Goal: Check status: Check status

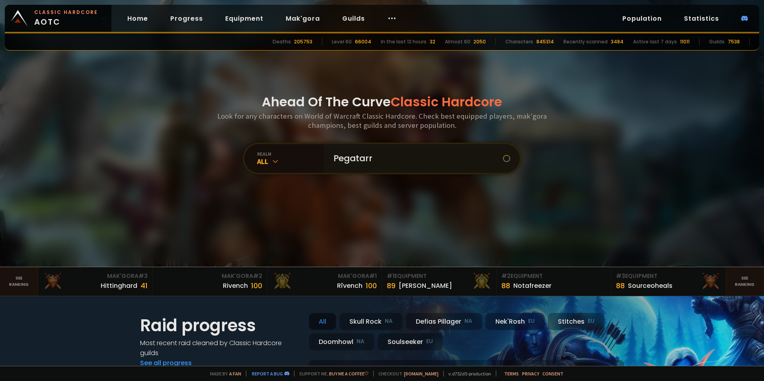
type input "Pegatarro"
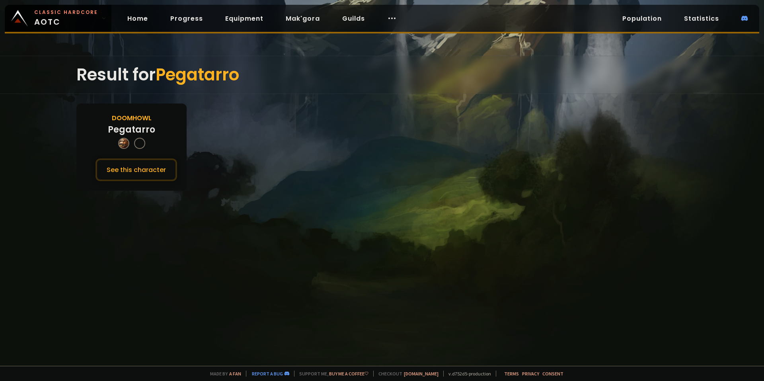
click at [121, 141] on div at bounding box center [123, 143] width 11 height 11
click at [137, 162] on button "See this character" at bounding box center [137, 169] width 82 height 23
click at [126, 135] on div "Pegatarro" at bounding box center [131, 129] width 47 height 13
click at [129, 147] on div at bounding box center [131, 143] width 27 height 11
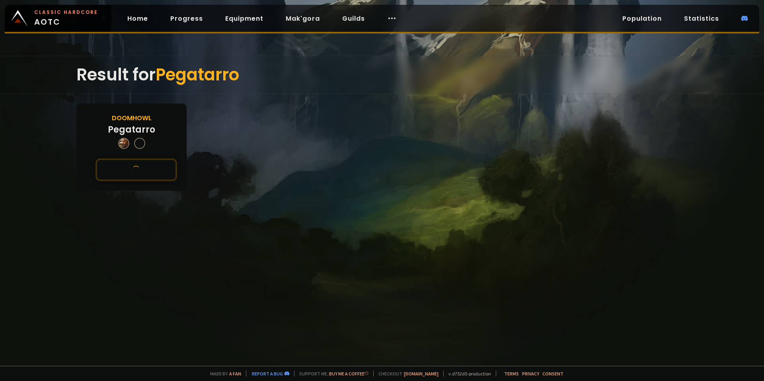
click at [125, 146] on div at bounding box center [123, 143] width 11 height 11
click at [147, 149] on div "Doomhowl Pegatarro See this character" at bounding box center [131, 147] width 110 height 87
